Goal: Feedback & Contribution: Leave review/rating

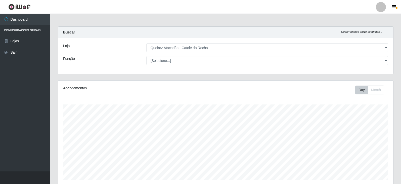
select select "500"
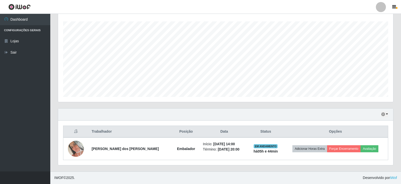
scroll to position [104, 335]
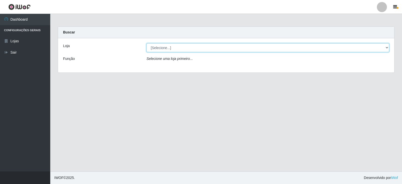
click at [180, 51] on select "[Selecione...] Queiroz Atacadão - Catolé do Rocha" at bounding box center [268, 47] width 243 height 9
select select "500"
click at [147, 43] on select "[Selecione...] Queiroz Atacadão - Catolé do Rocha" at bounding box center [268, 47] width 243 height 9
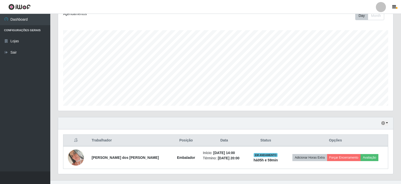
scroll to position [83, 0]
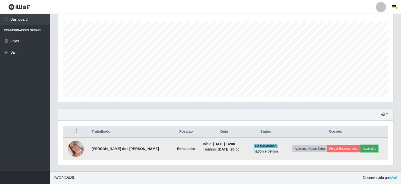
click at [369, 150] on button "Avaliação" at bounding box center [369, 148] width 18 height 7
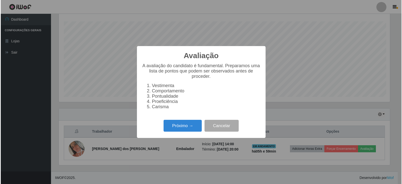
scroll to position [104, 333]
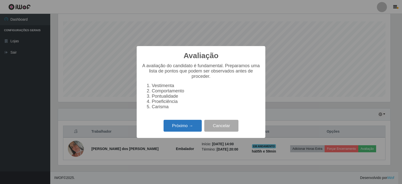
click at [188, 128] on button "Próximo →" at bounding box center [183, 126] width 38 height 12
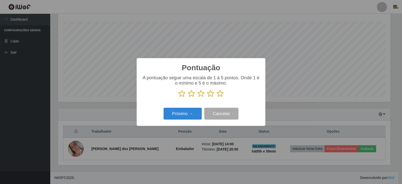
click at [220, 95] on icon at bounding box center [220, 94] width 7 height 8
click at [217, 97] on input "radio" at bounding box center [217, 97] width 0 height 0
click at [191, 115] on button "Próximo →" at bounding box center [183, 114] width 38 height 12
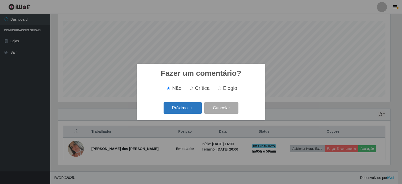
click at [188, 108] on button "Próximo →" at bounding box center [183, 108] width 38 height 12
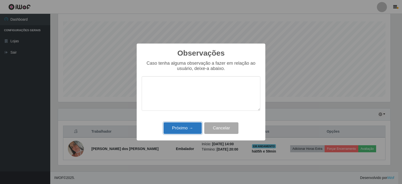
click at [181, 131] on button "Próximo →" at bounding box center [183, 128] width 38 height 12
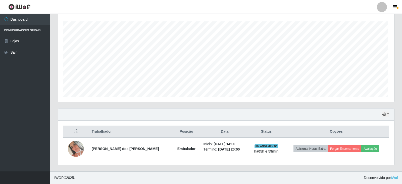
scroll to position [104, 335]
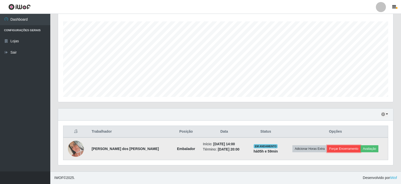
click at [333, 148] on button "Forçar Encerramento" at bounding box center [344, 148] width 34 height 7
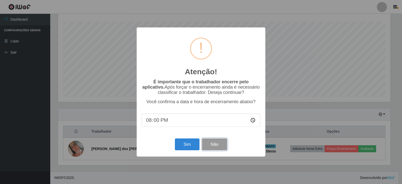
click at [202, 144] on button "Não" at bounding box center [214, 144] width 25 height 12
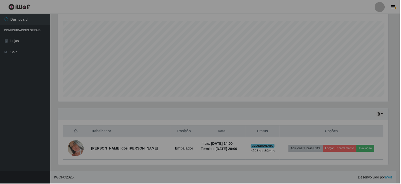
scroll to position [104, 335]
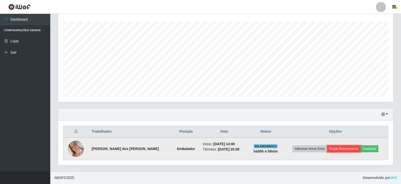
click at [343, 148] on button "Forçar Encerramento" at bounding box center [344, 148] width 34 height 7
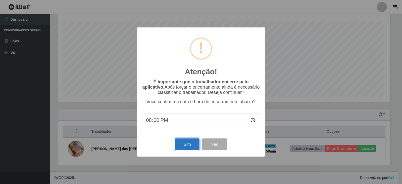
click at [184, 147] on button "Sim" at bounding box center [187, 144] width 24 height 12
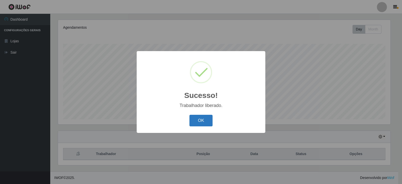
click at [201, 124] on button "OK" at bounding box center [201, 121] width 23 height 12
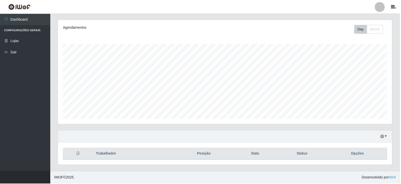
scroll to position [104, 335]
